Goal: Task Accomplishment & Management: Manage account settings

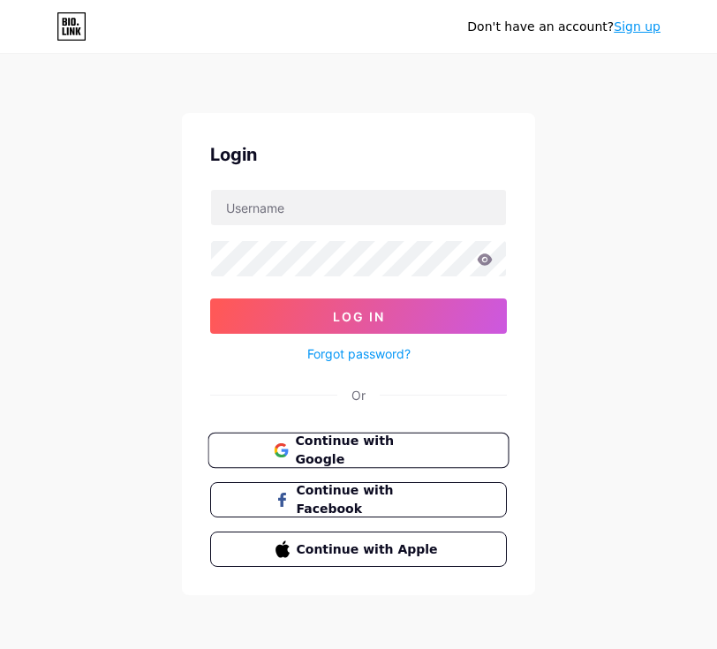
click at [459, 450] on button "Continue with Google" at bounding box center [358, 451] width 301 height 36
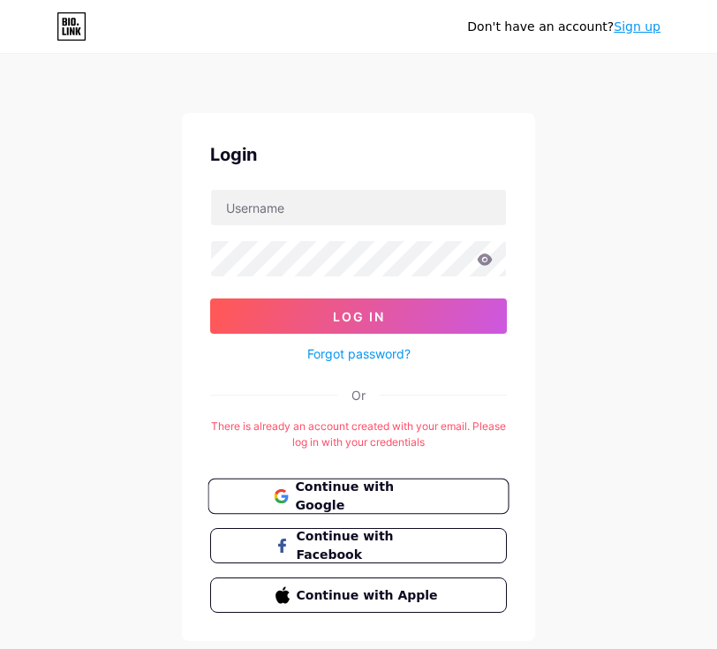
click at [390, 481] on button "Continue with Google" at bounding box center [358, 497] width 301 height 36
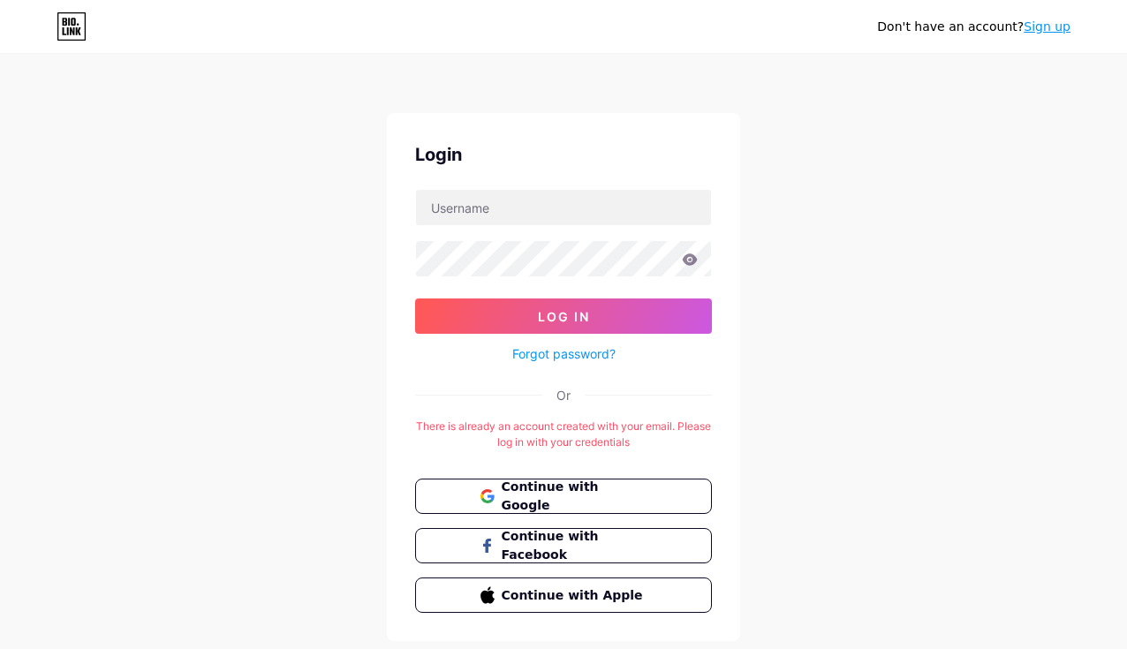
click at [641, 423] on div "There is already an account created with your email. Please log in with your cr…" at bounding box center [563, 435] width 297 height 32
click at [608, 435] on div "There is already an account created with your email. Please log in with your cr…" at bounding box center [563, 435] width 297 height 32
click at [551, 221] on input "text" at bounding box center [563, 207] width 295 height 35
type input "[EMAIL_ADDRESS][DOMAIN_NAME]"
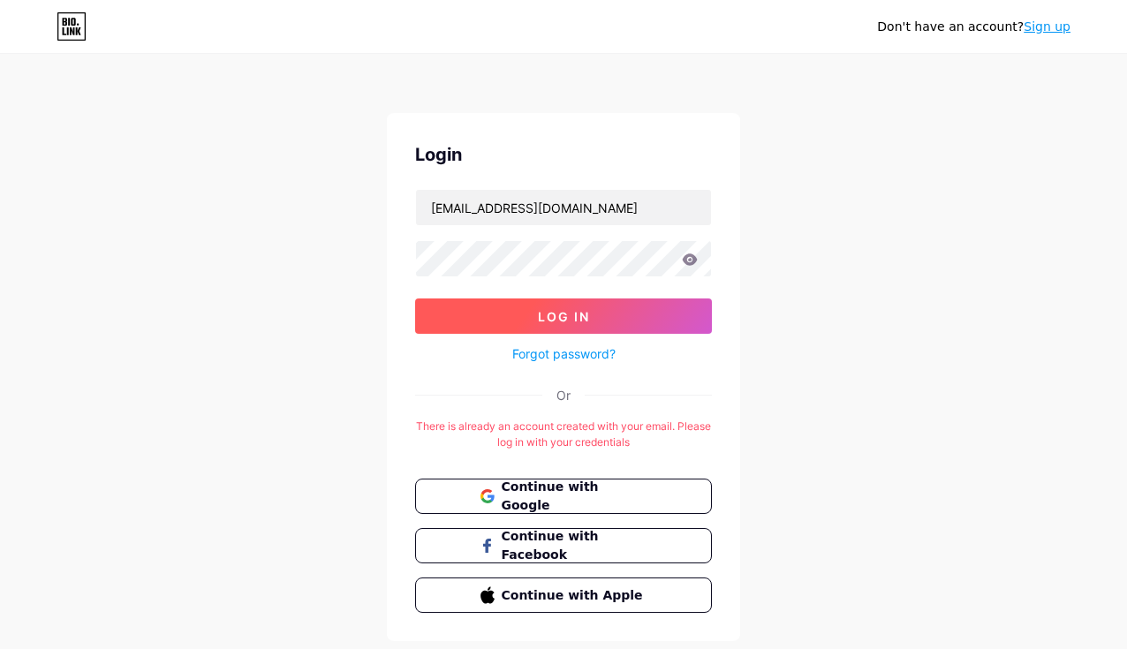
click at [611, 306] on button "Log In" at bounding box center [563, 316] width 297 height 35
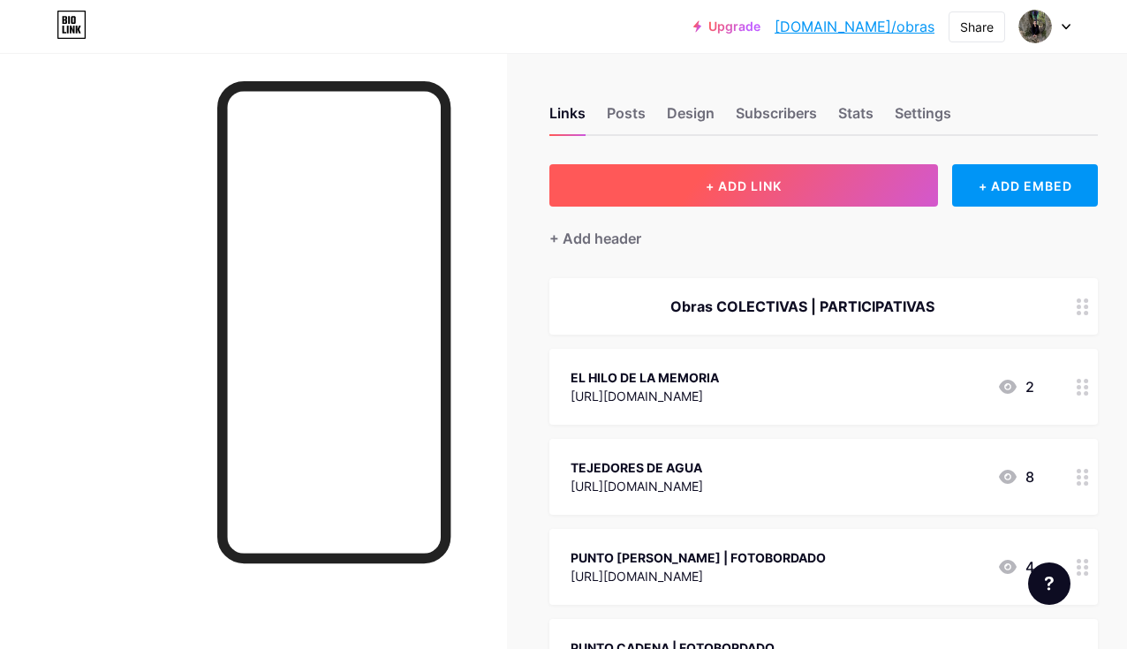
click at [716, 188] on button "+ ADD LINK" at bounding box center [743, 185] width 389 height 42
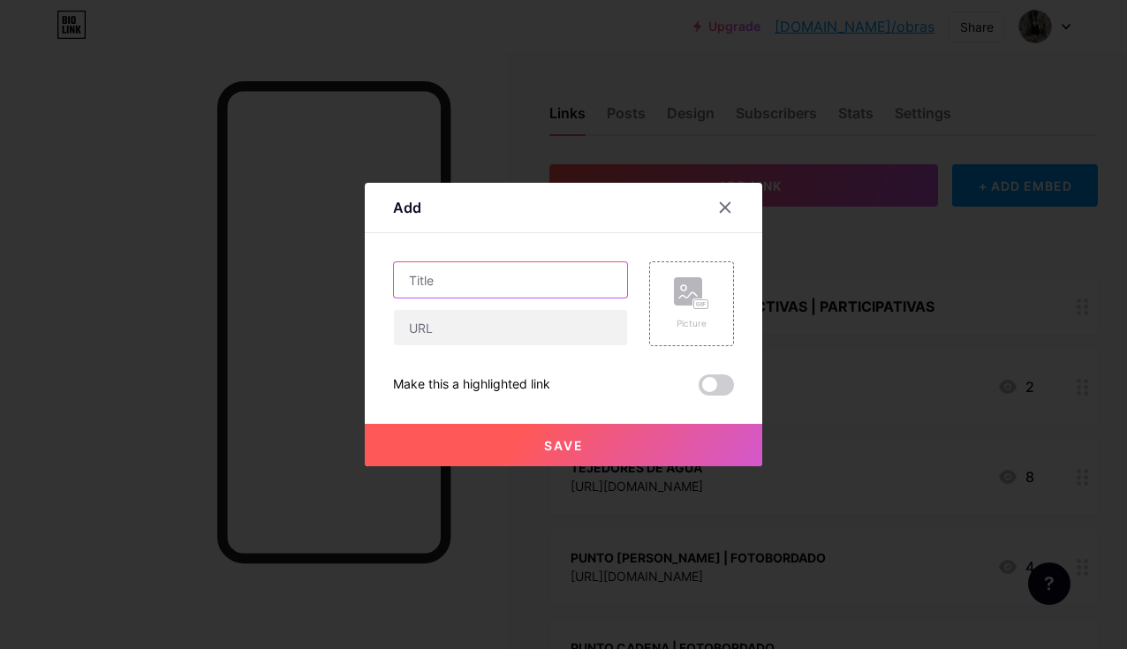
click at [510, 291] on input "text" at bounding box center [510, 279] width 233 height 35
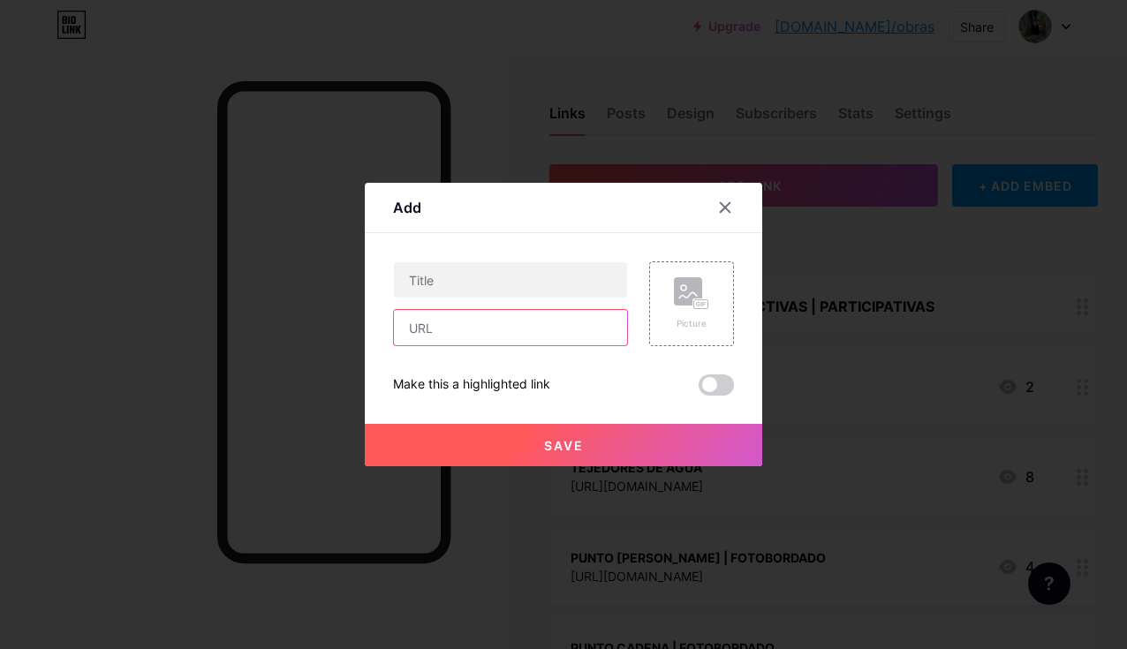
click at [511, 324] on input "text" at bounding box center [510, 327] width 233 height 35
paste input "[URL][DOMAIN_NAME]"
type input "[URL][DOMAIN_NAME]"
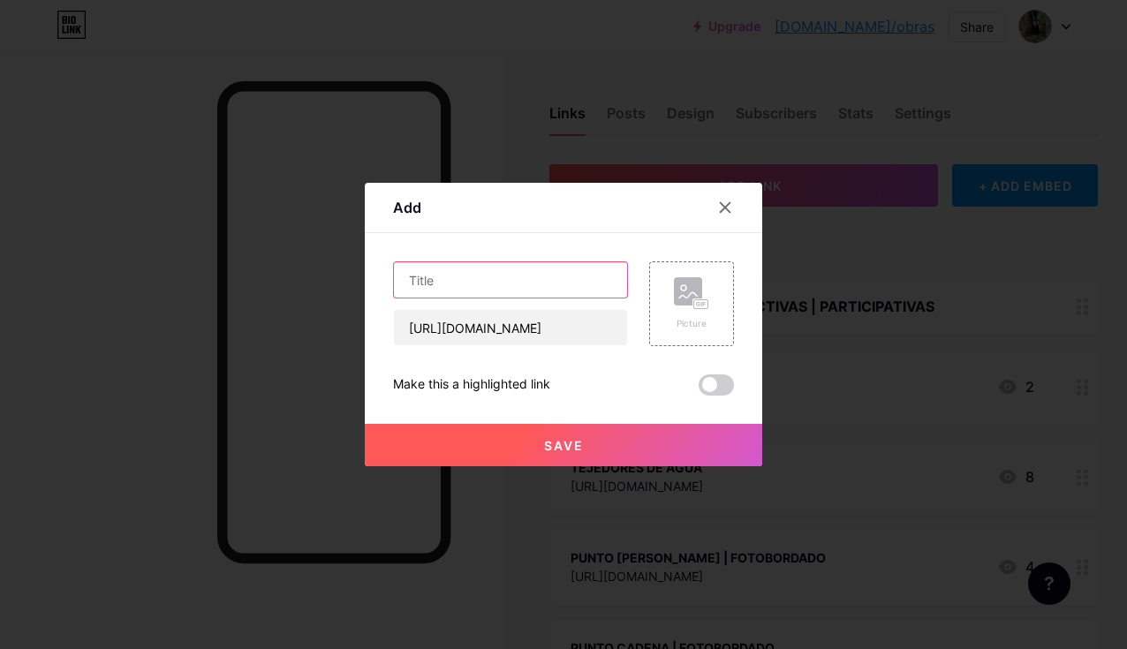
click at [542, 275] on input "text" at bounding box center [510, 279] width 233 height 35
click at [482, 280] on input "Guardianes de la memoria Rostros Ancestrales" at bounding box center [510, 279] width 233 height 35
type input "Guardianes de la memoria | Rostros Ancestrales"
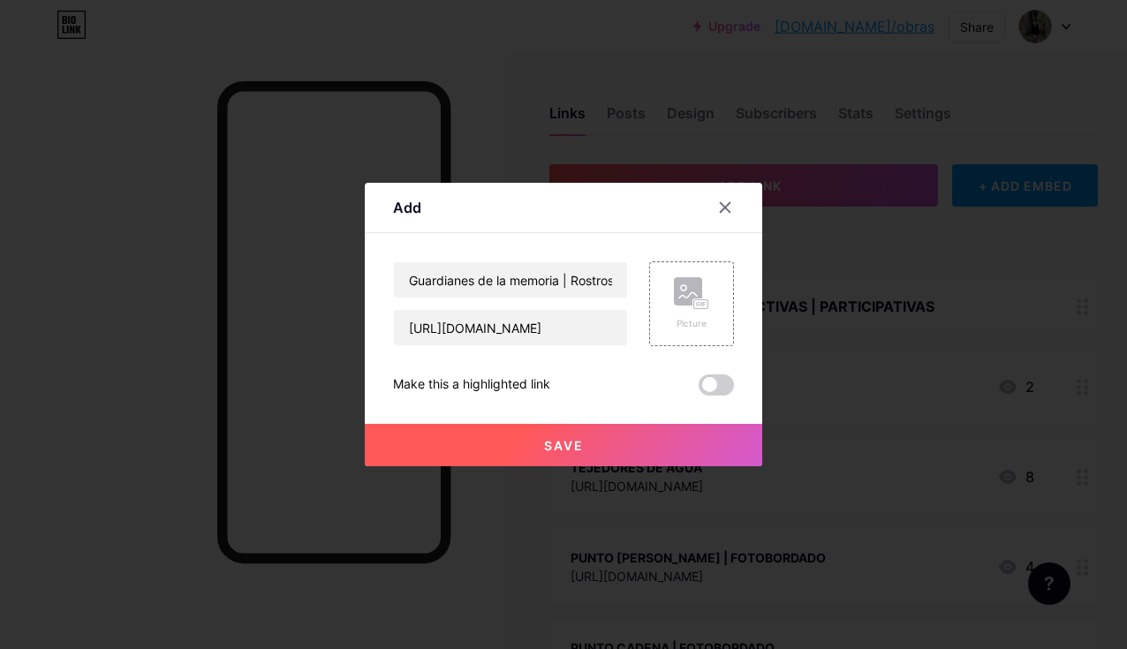
click at [635, 436] on button "Save" at bounding box center [563, 445] width 397 height 42
